Goal: Task Accomplishment & Management: Manage account settings

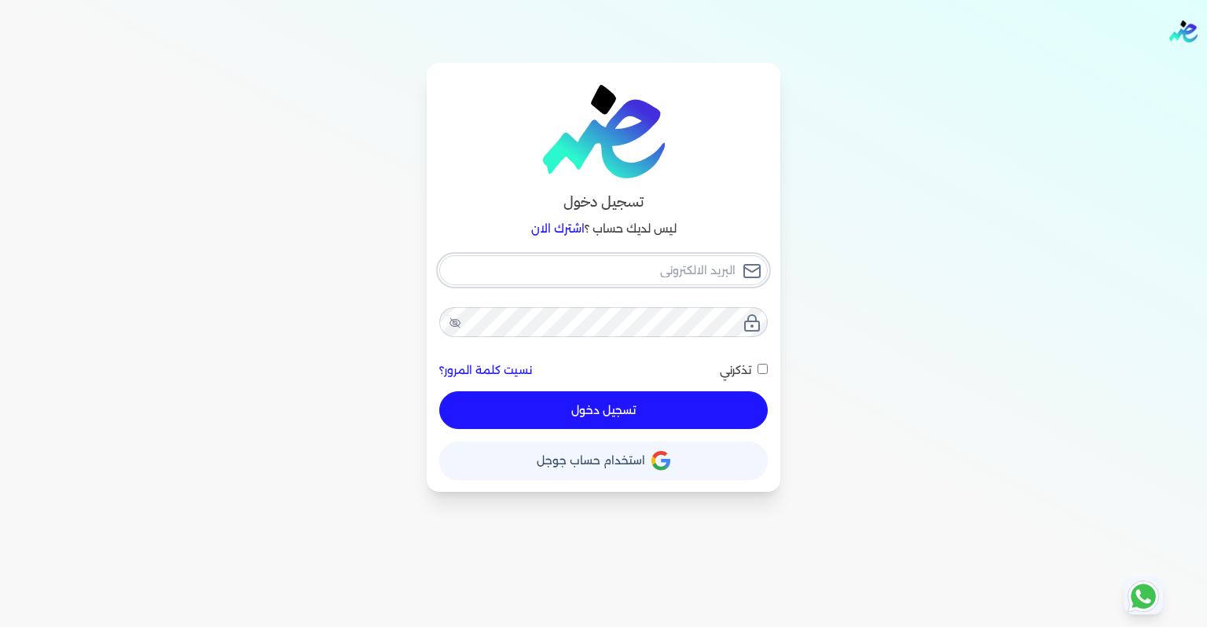
type input "[EMAIL_ADDRESS][DOMAIN_NAME]"
click at [688, 405] on div "[EMAIL_ADDRESS][DOMAIN_NAME] نسيت كلمة المرور؟ تذكرني تسجيل دخول" at bounding box center [603, 342] width 328 height 174
click at [766, 375] on span at bounding box center [759, 370] width 17 height 14
click at [766, 374] on input "تذكرني" at bounding box center [763, 369] width 10 height 10
checkbox input "true"
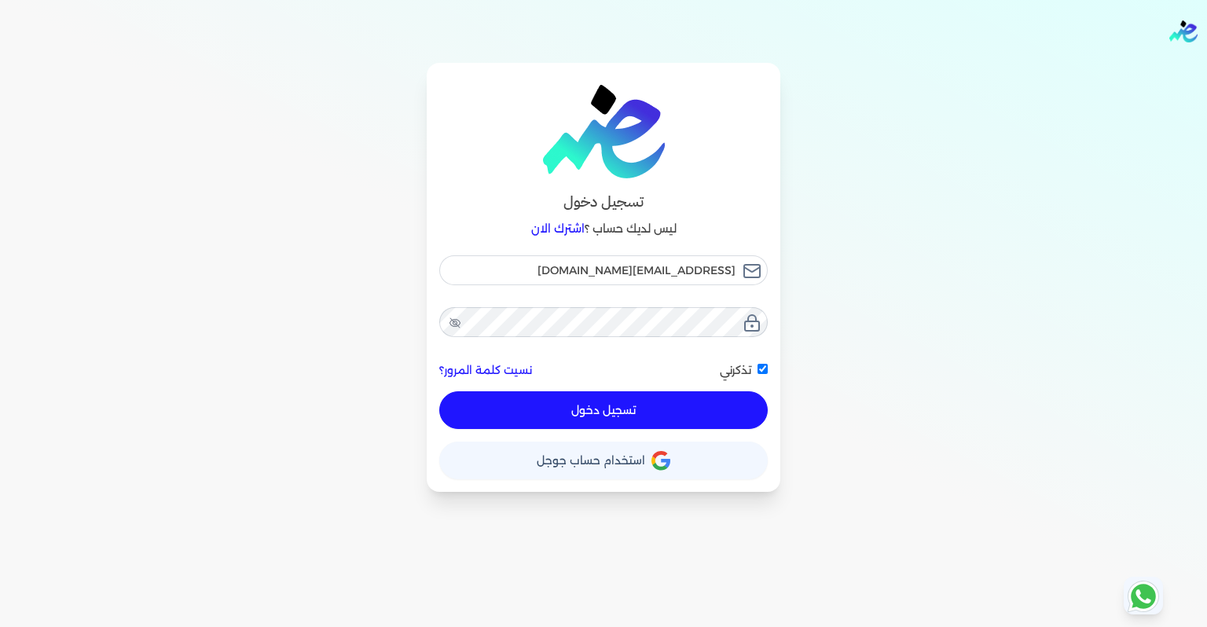
click at [697, 395] on button "تسجيل دخول" at bounding box center [603, 410] width 328 height 38
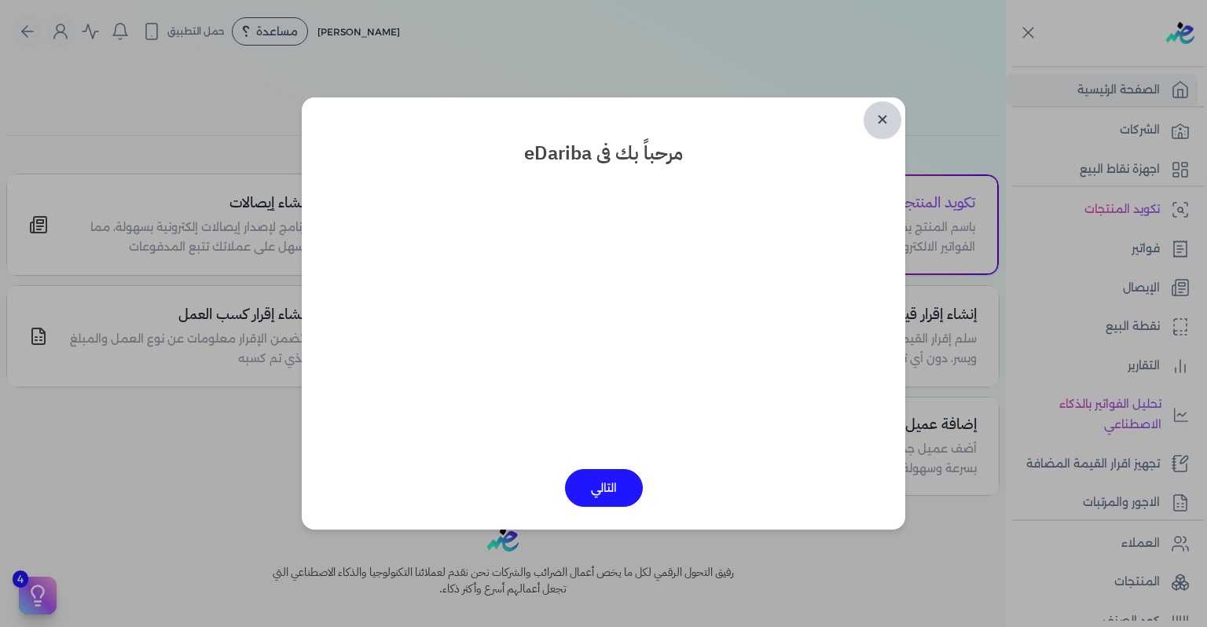
click at [886, 119] on link "✕" at bounding box center [883, 120] width 38 height 38
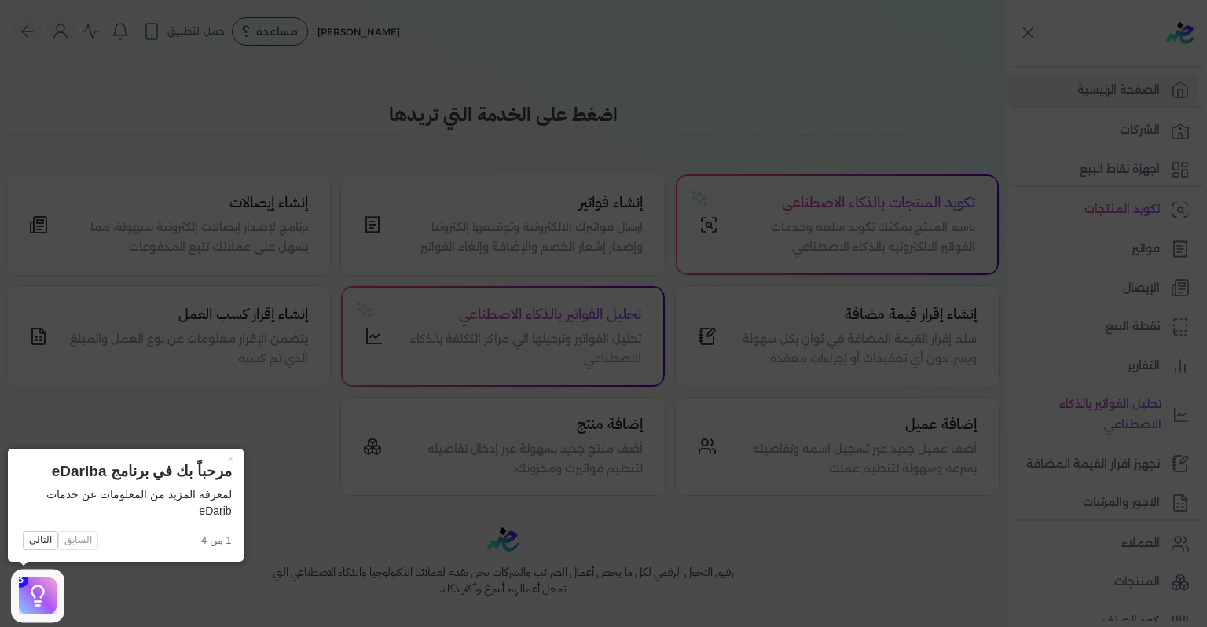
click at [205, 435] on icon at bounding box center [603, 313] width 1207 height 627
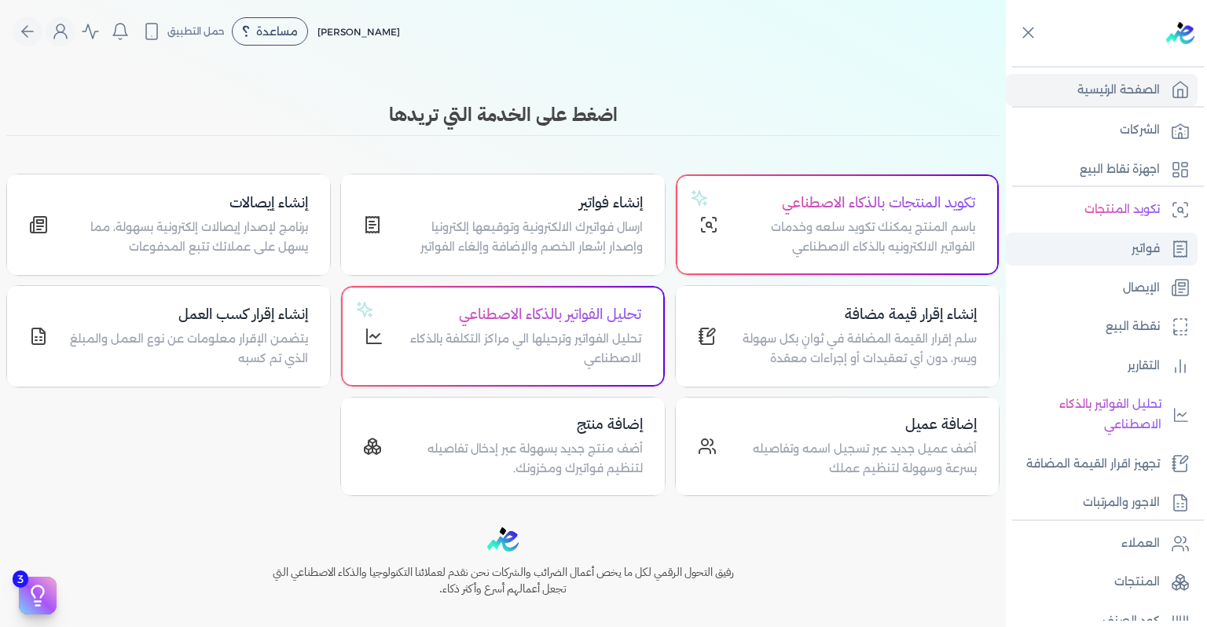
click at [1147, 247] on p "فواتير" at bounding box center [1146, 249] width 28 height 20
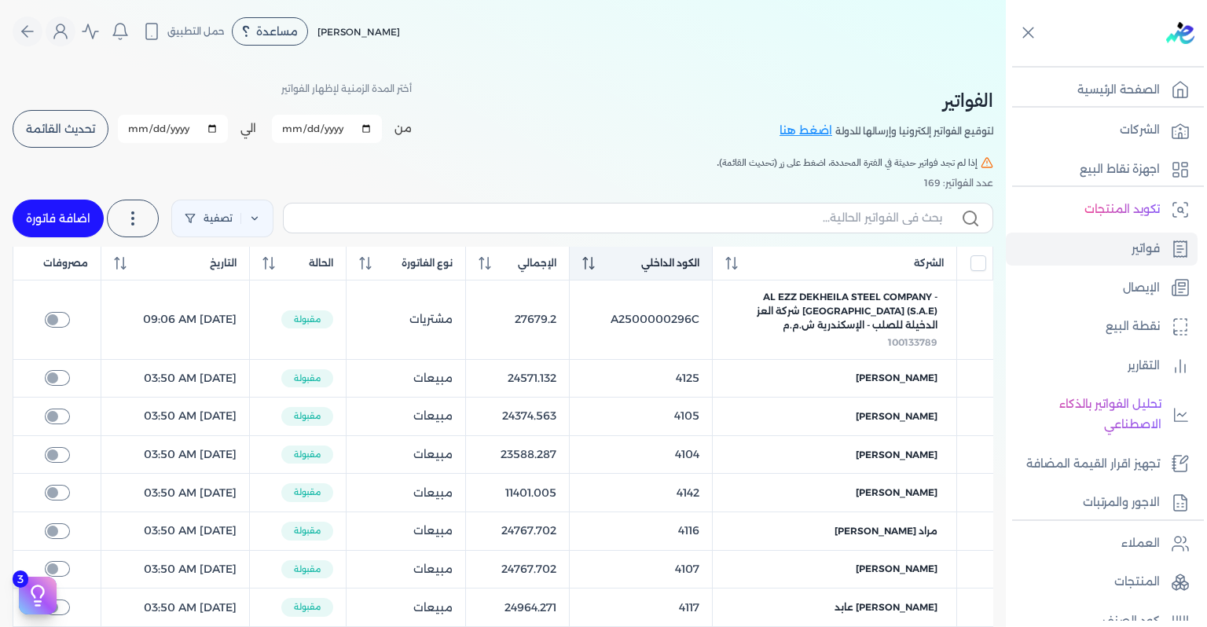
click at [640, 270] on th "الكود الداخلي" at bounding box center [641, 264] width 143 height 34
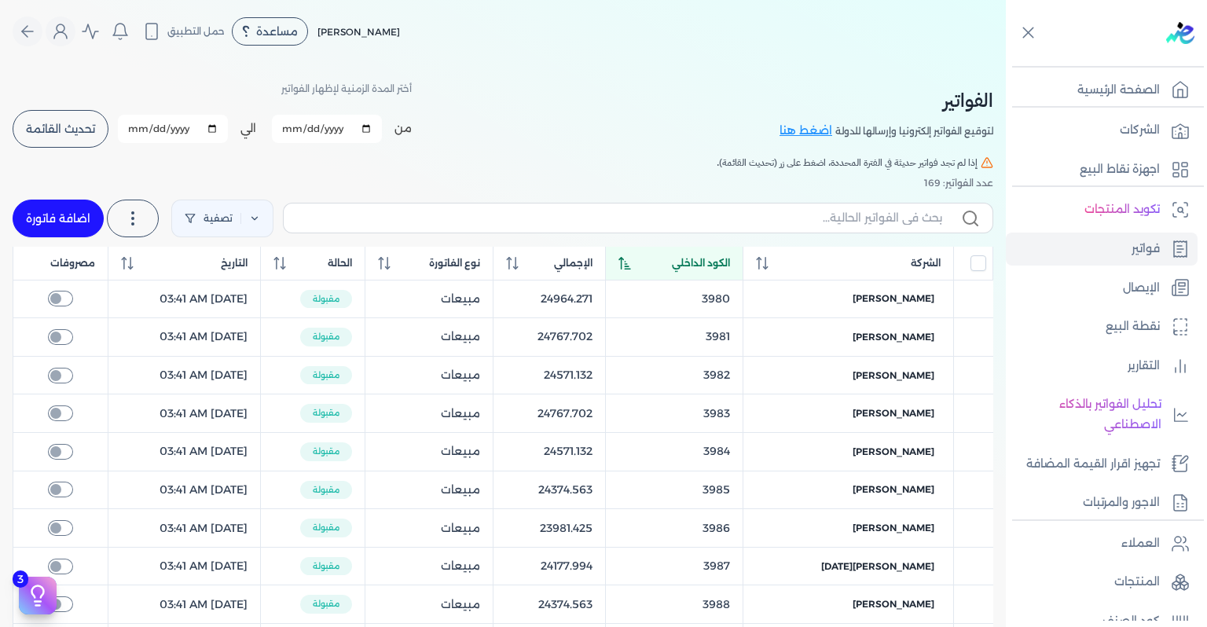
click at [640, 270] on th "الكود الداخلي" at bounding box center [674, 264] width 138 height 34
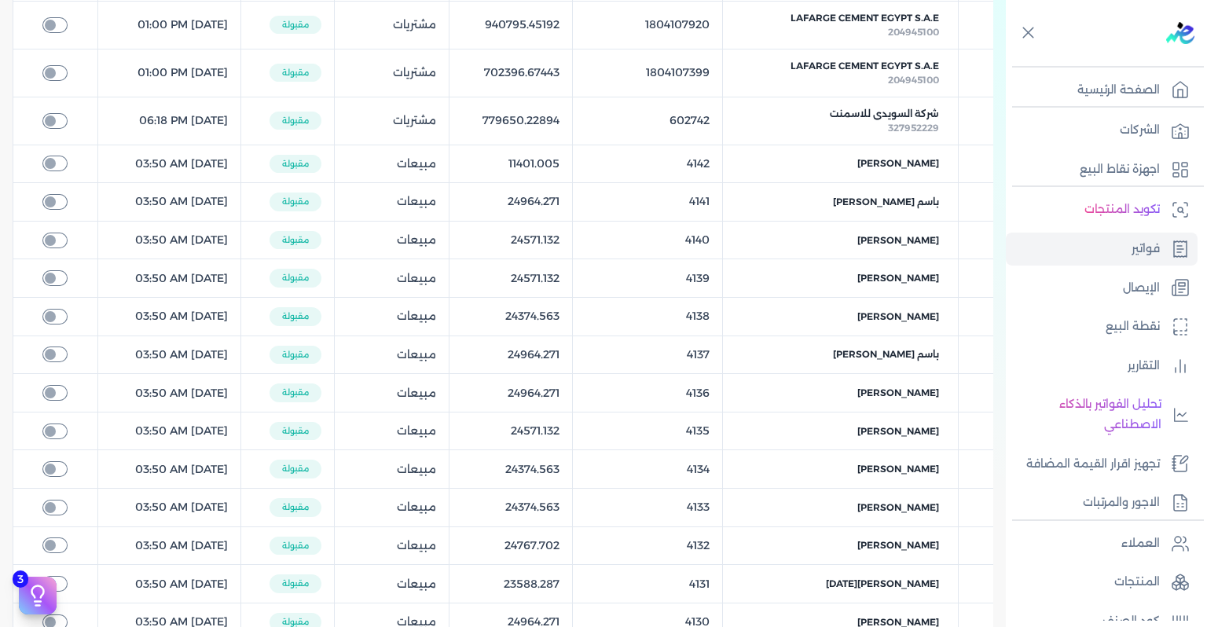
scroll to position [314, 0]
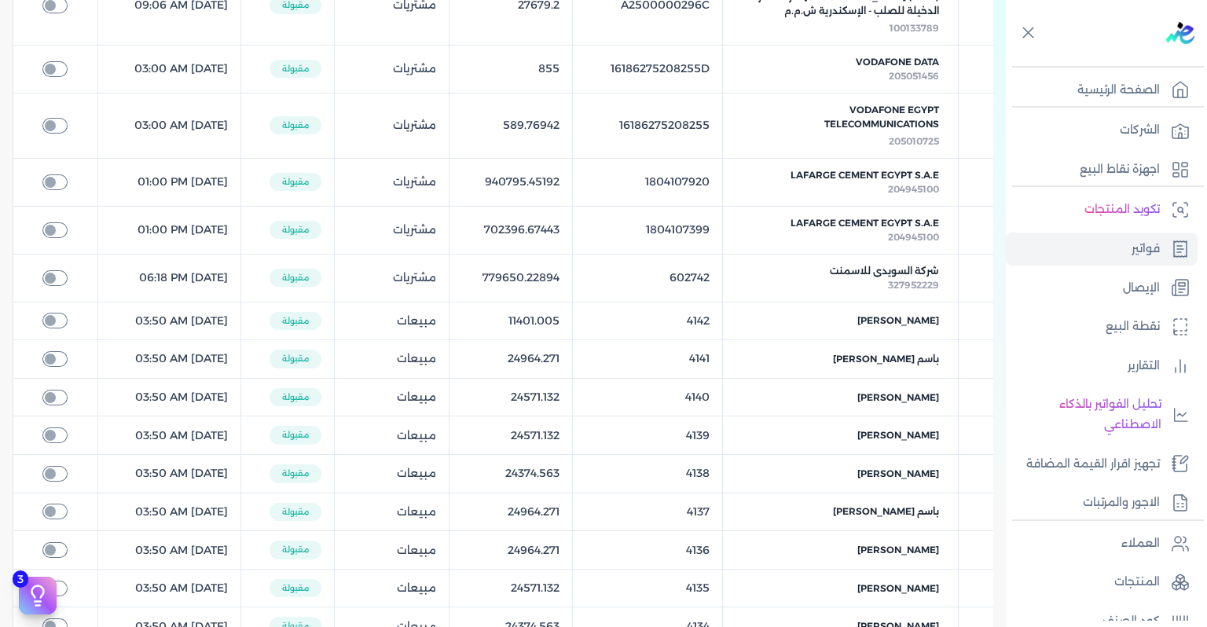
click at [682, 291] on table "الشركة الكود الداخلي الإجمالي نوع الفاتورة الحالة التاريخ مصروفات AL EZZ DEKHEI…" at bounding box center [503, 384] width 981 height 905
click at [1099, 250] on link "فواتير" at bounding box center [1102, 249] width 192 height 33
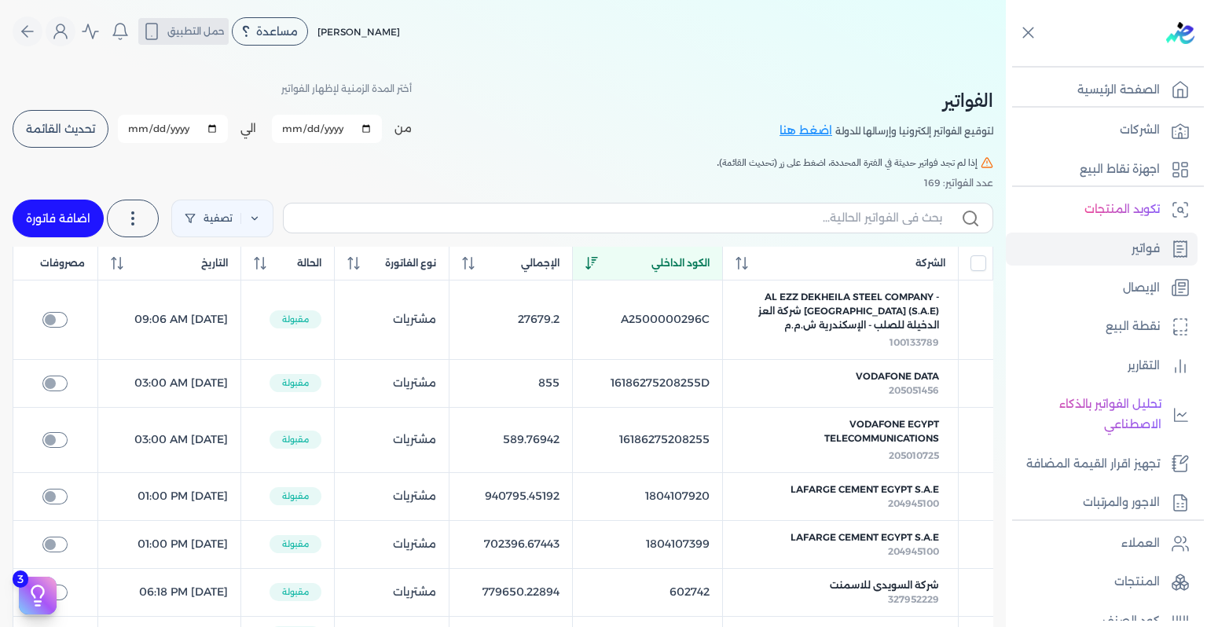
click at [154, 35] on icon "Global" at bounding box center [151, 31] width 19 height 19
click at [60, 36] on icon "Global" at bounding box center [60, 35] width 13 height 6
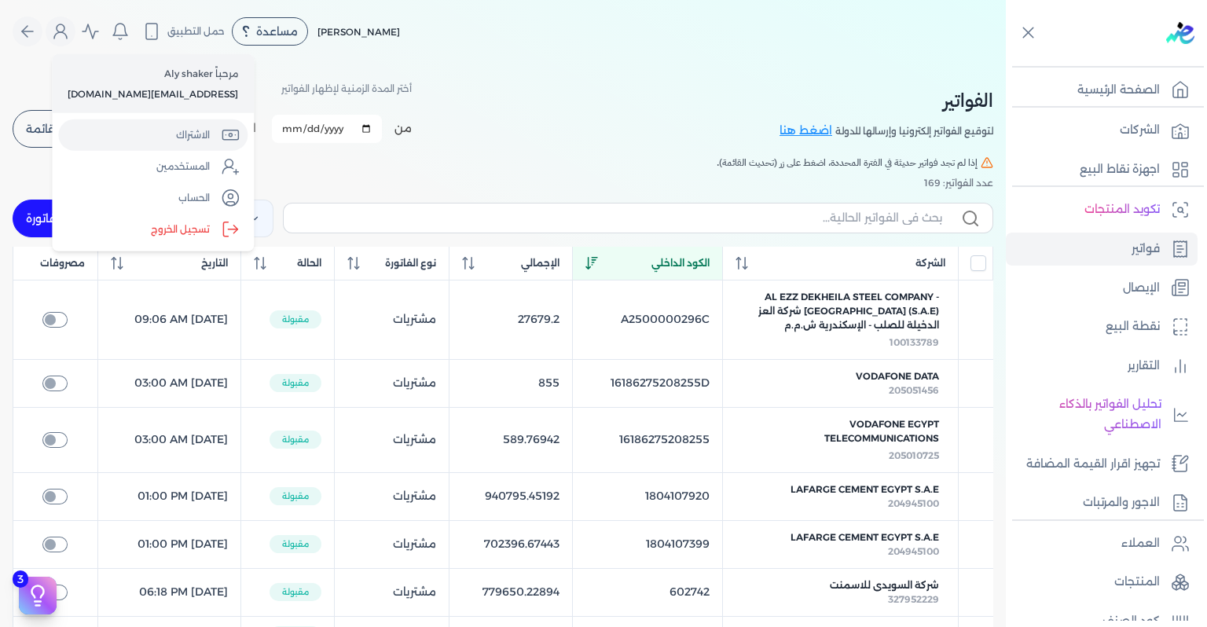
click at [146, 141] on link "الاشتراك" at bounding box center [152, 134] width 189 height 31
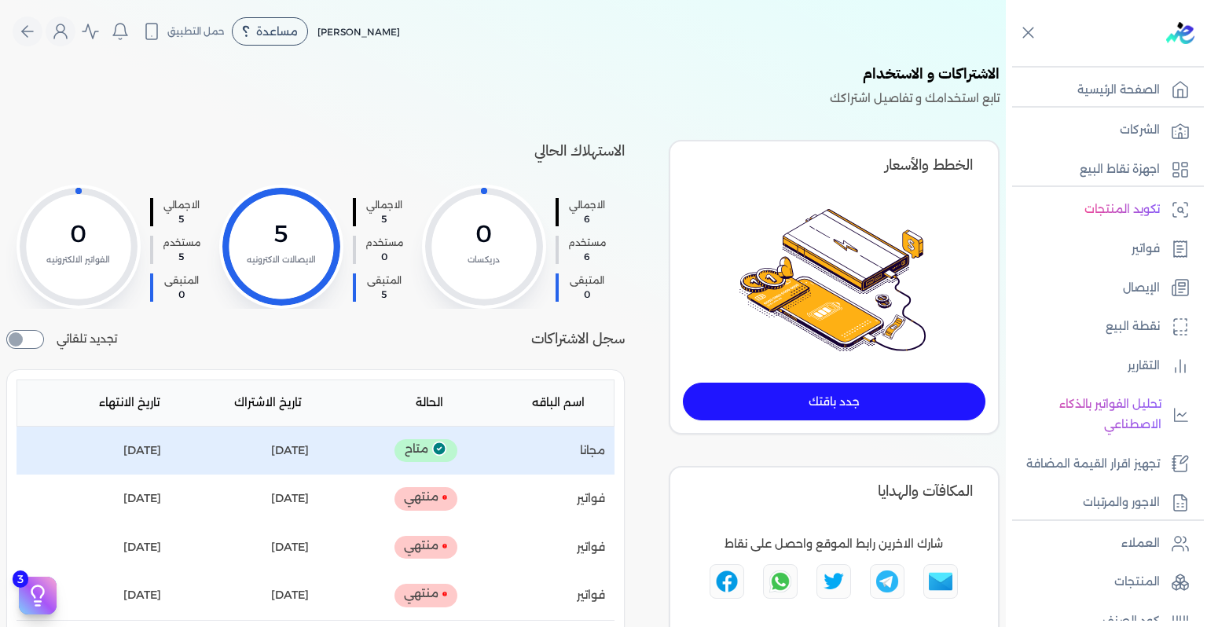
click at [487, 461] on div "اسم الباقه : مجانا" at bounding box center [537, 451] width 135 height 20
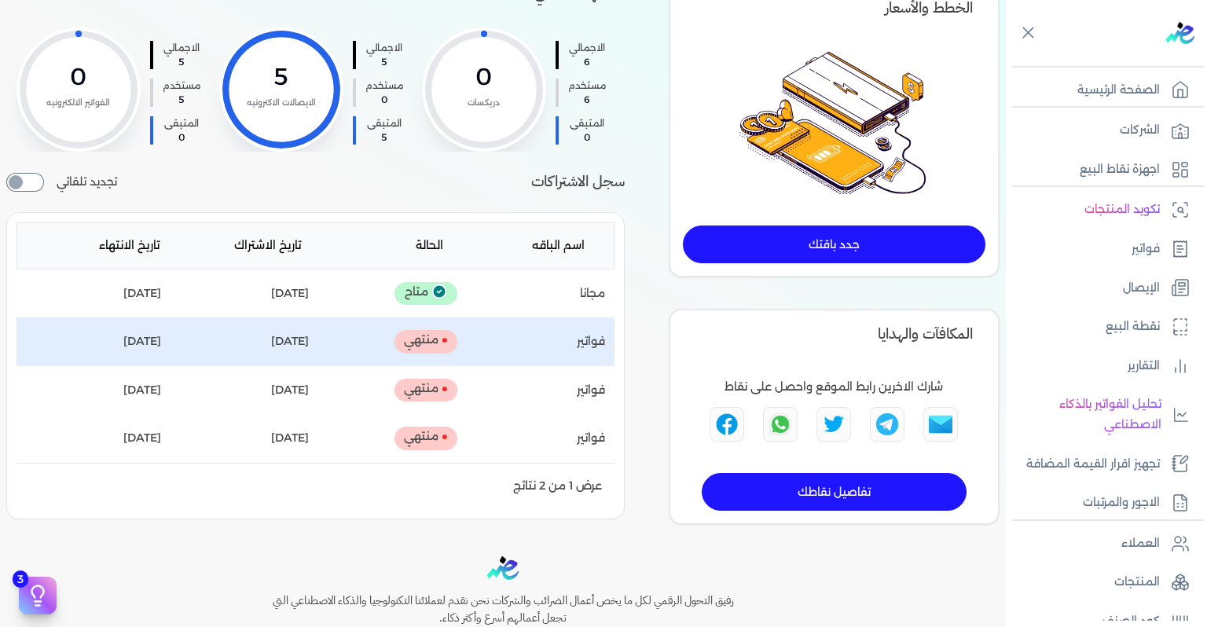
click at [292, 344] on p "تاريخ الاشتراك : [DATE]" at bounding box center [290, 342] width 38 height 20
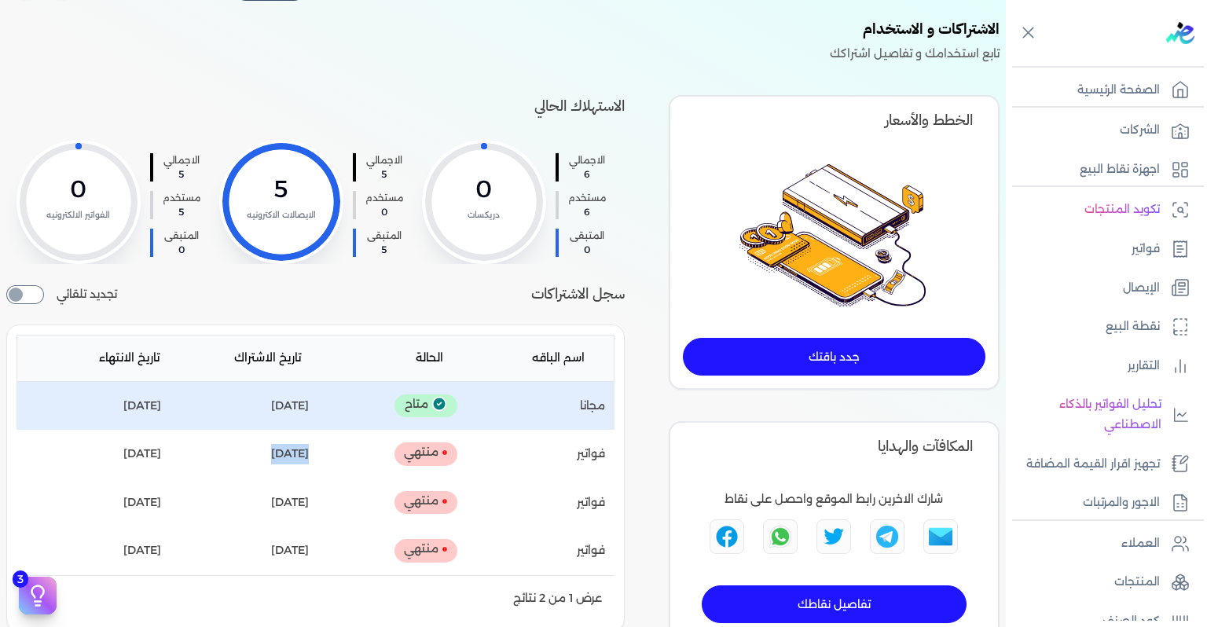
scroll to position [0, 0]
